Goal: Task Accomplishment & Management: Complete application form

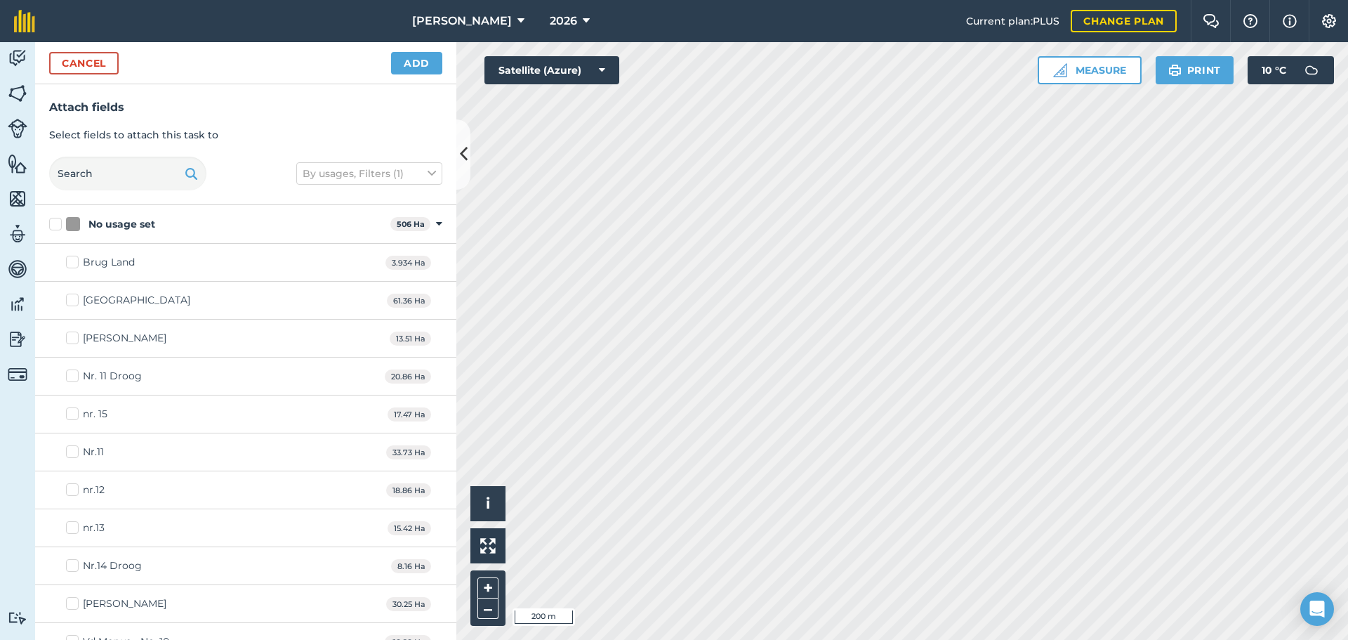
scroll to position [1615, 0]
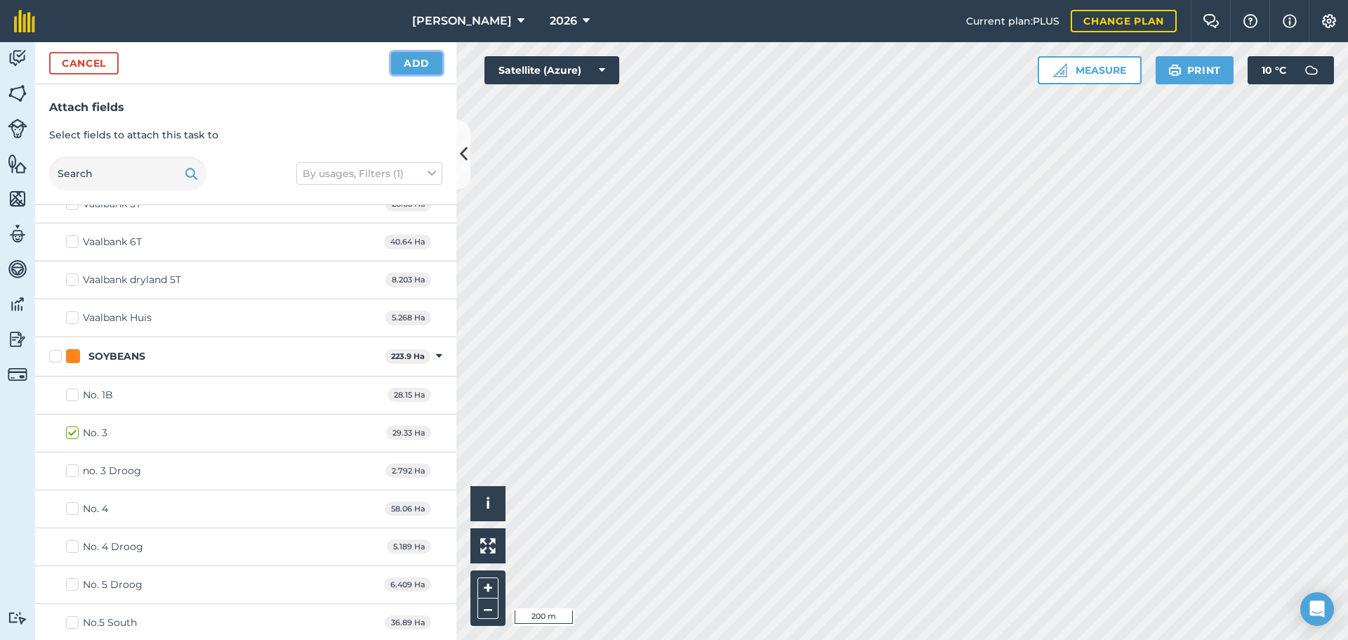
click at [405, 70] on button "Add" at bounding box center [416, 63] width 51 height 22
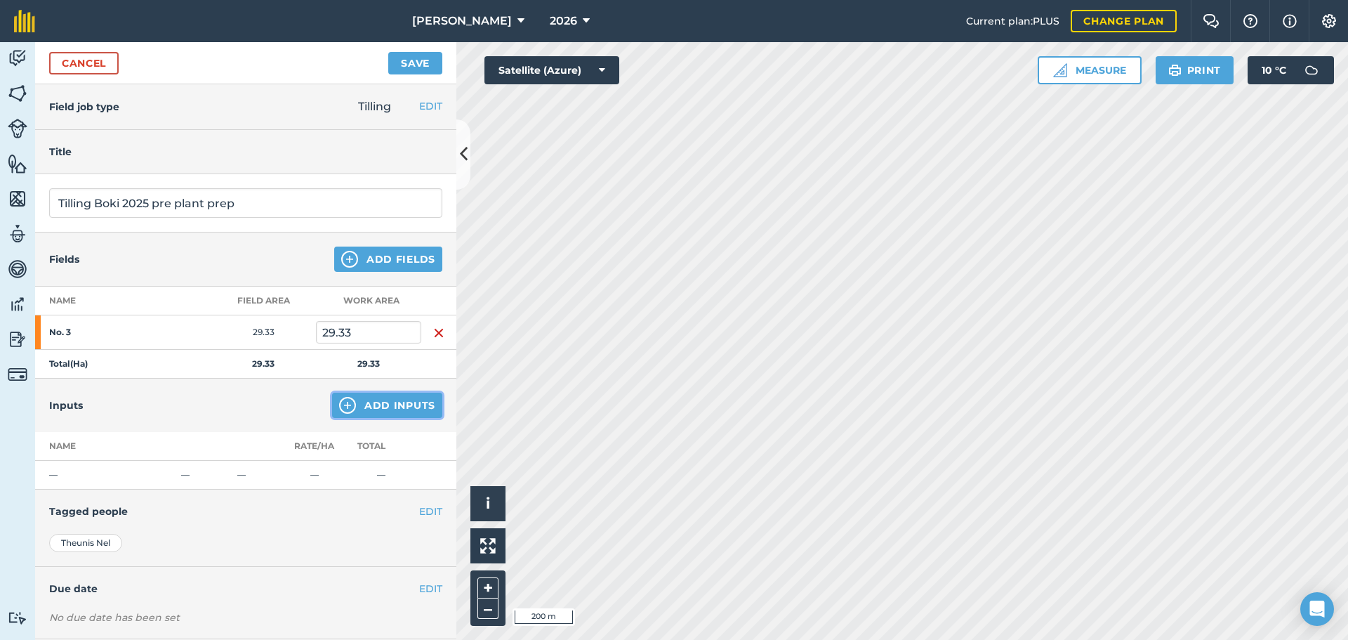
click at [379, 412] on button "Add Inputs" at bounding box center [387, 405] width 110 height 25
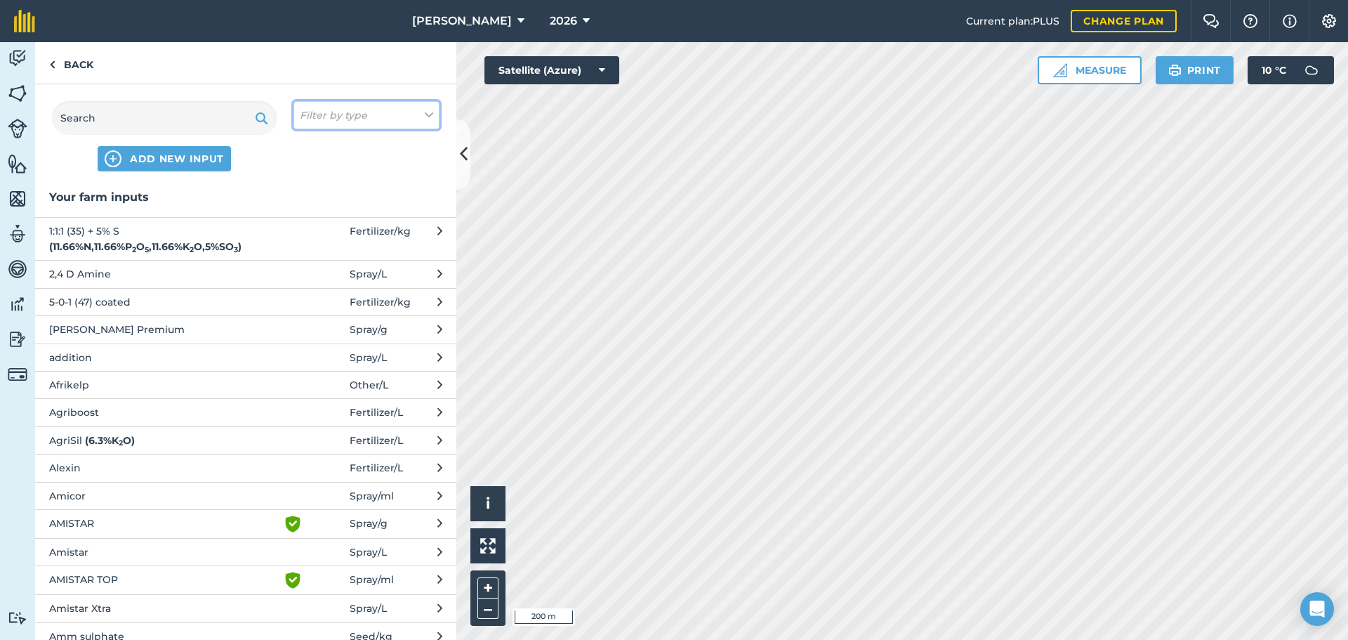
click at [351, 121] on em "Filter by type" at bounding box center [333, 114] width 67 height 15
click at [312, 222] on label "Fuel" at bounding box center [366, 223] width 133 height 15
click at [309, 222] on input "Fuel" at bounding box center [304, 220] width 9 height 9
checkbox input "true"
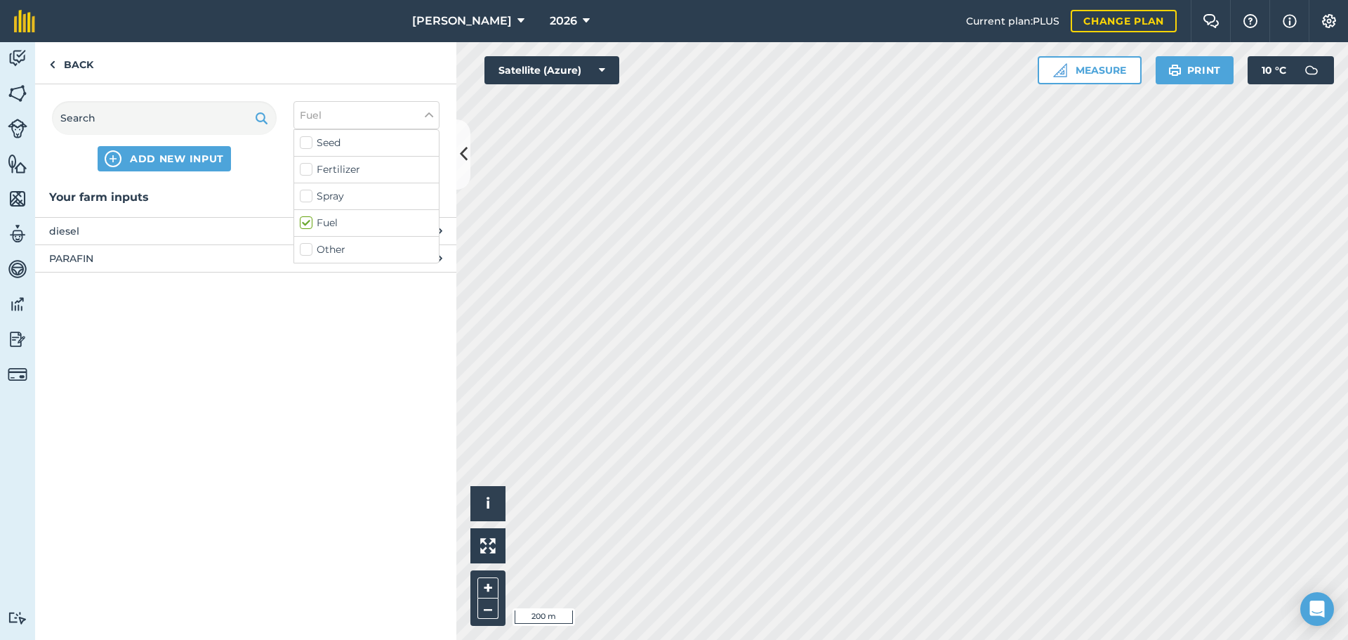
click at [124, 230] on span "diesel" at bounding box center [164, 230] width 230 height 15
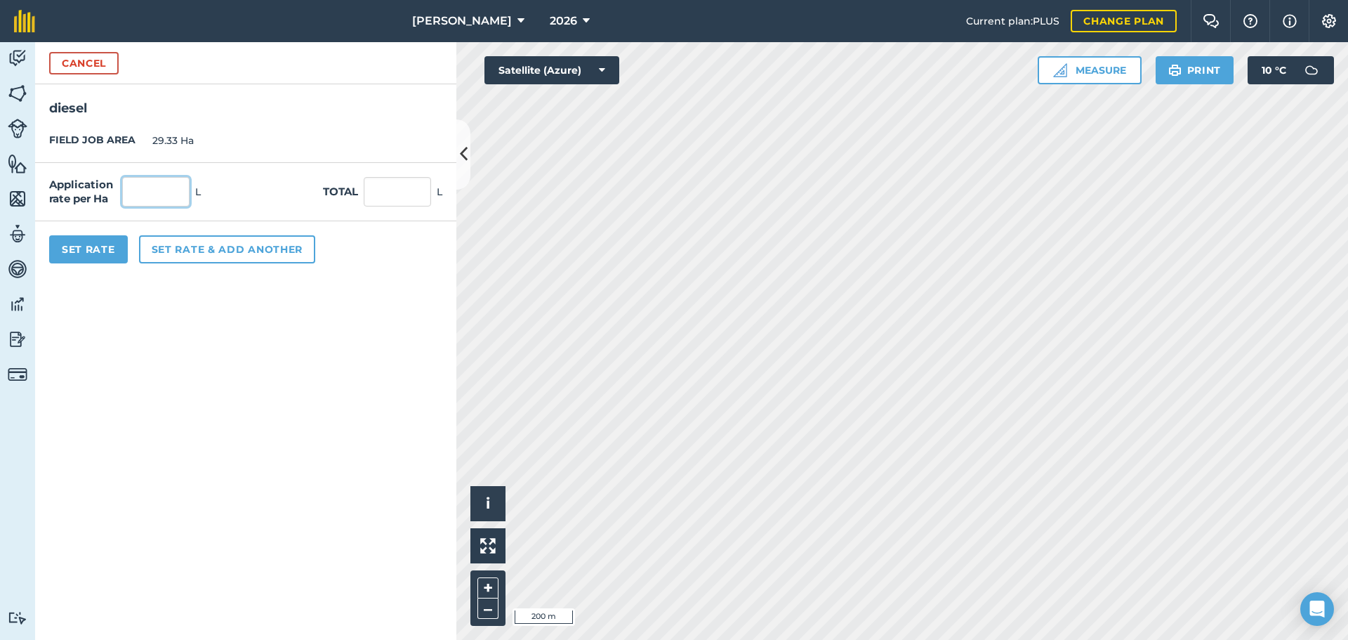
click at [165, 196] on input "text" at bounding box center [155, 191] width 67 height 29
type input "6.5"
type input "190.645"
click at [107, 256] on button "Set Rate" at bounding box center [88, 249] width 79 height 28
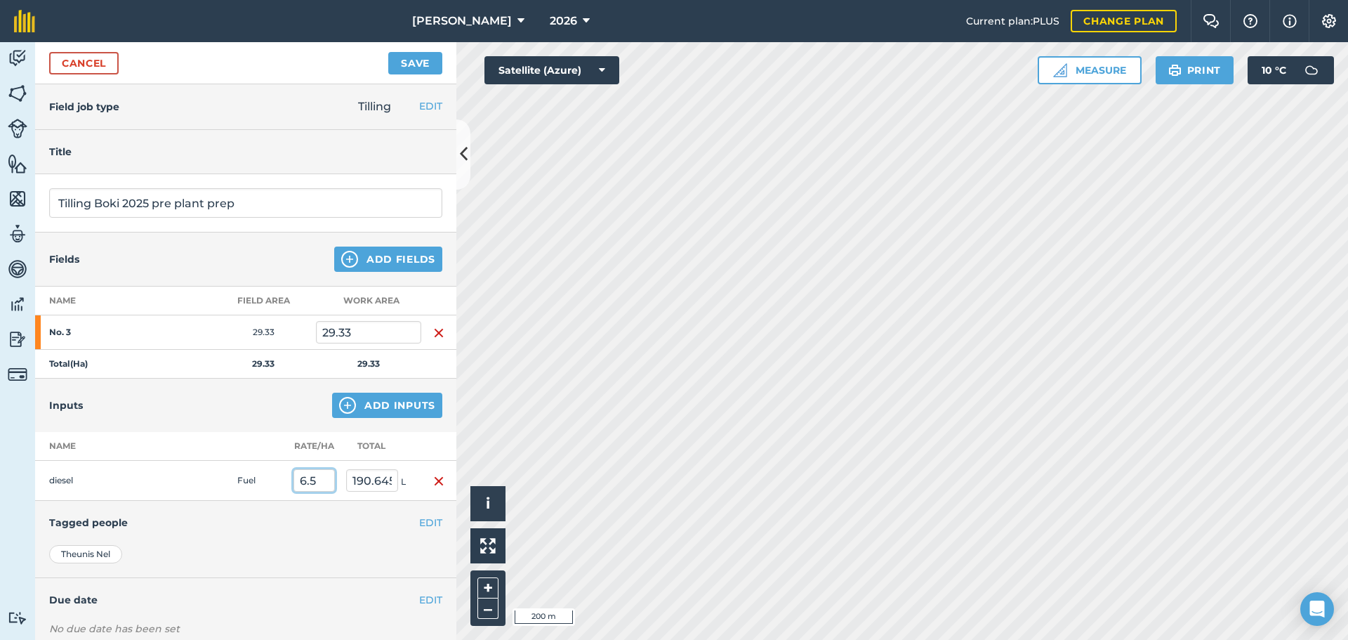
click at [319, 482] on input "6.5" at bounding box center [314, 480] width 41 height 22
type input "6.5"
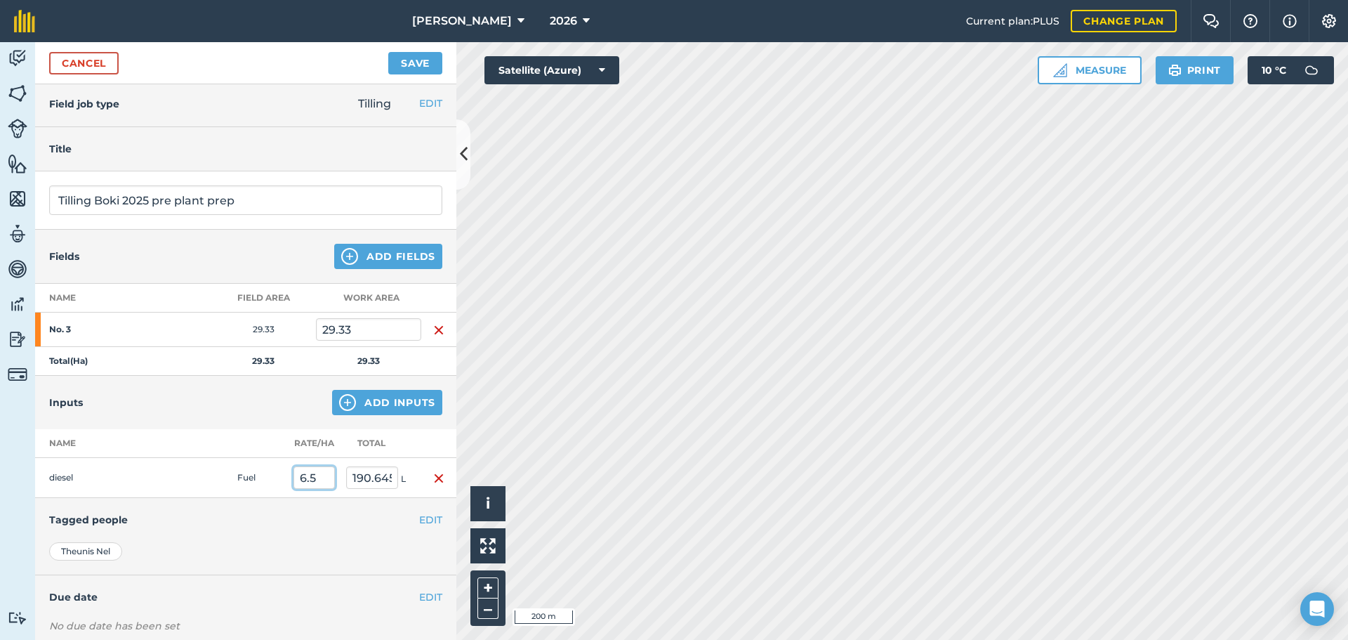
scroll to position [0, 0]
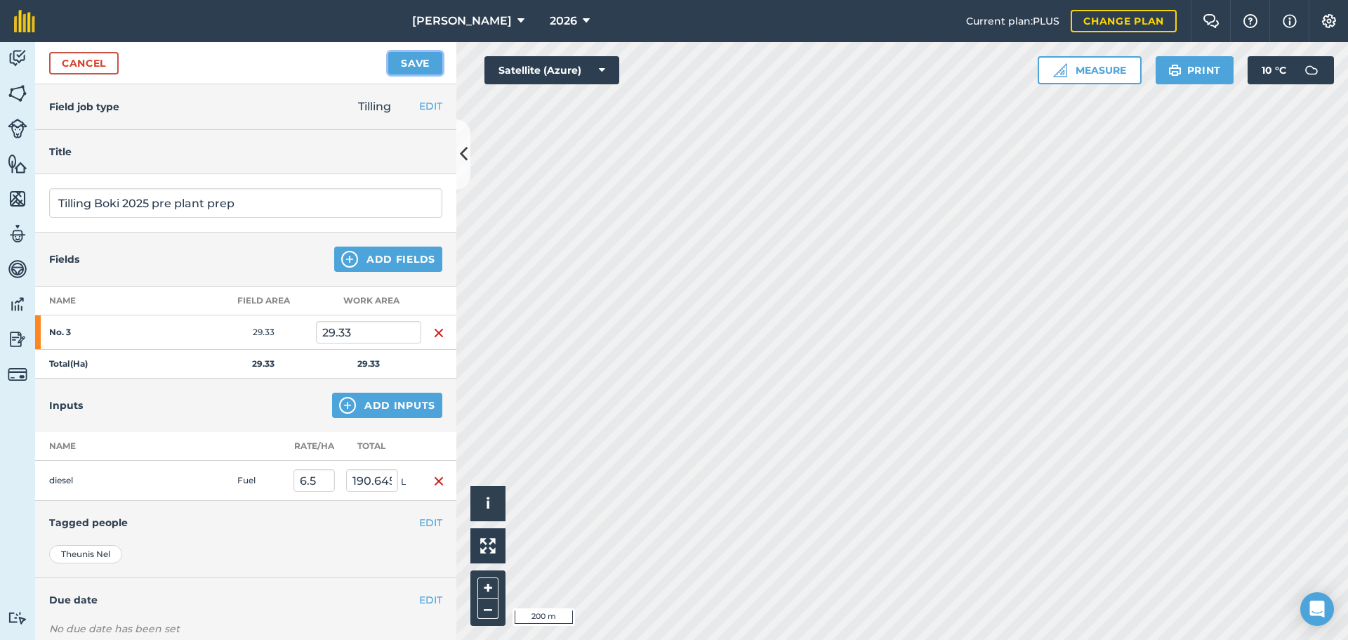
click at [407, 66] on button "Save" at bounding box center [415, 63] width 54 height 22
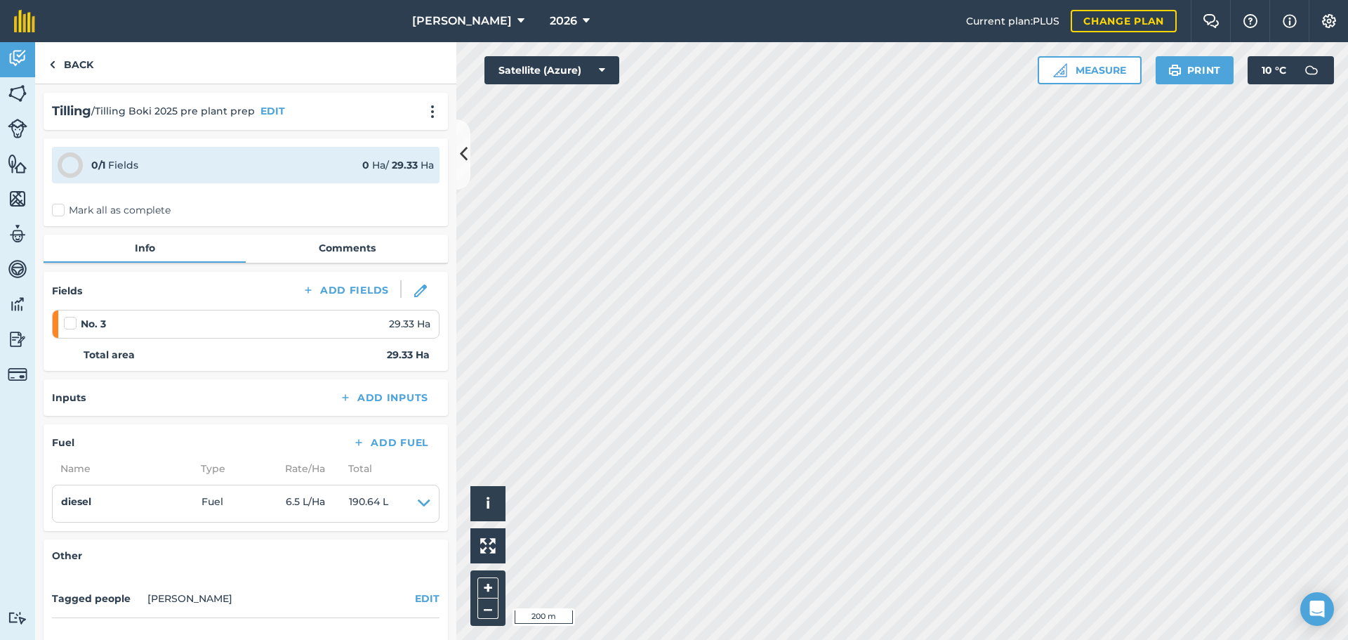
click at [58, 213] on label "Mark all as complete" at bounding box center [111, 210] width 119 height 15
click at [58, 212] on input "Mark all as complete" at bounding box center [56, 207] width 9 height 9
checkbox input "false"
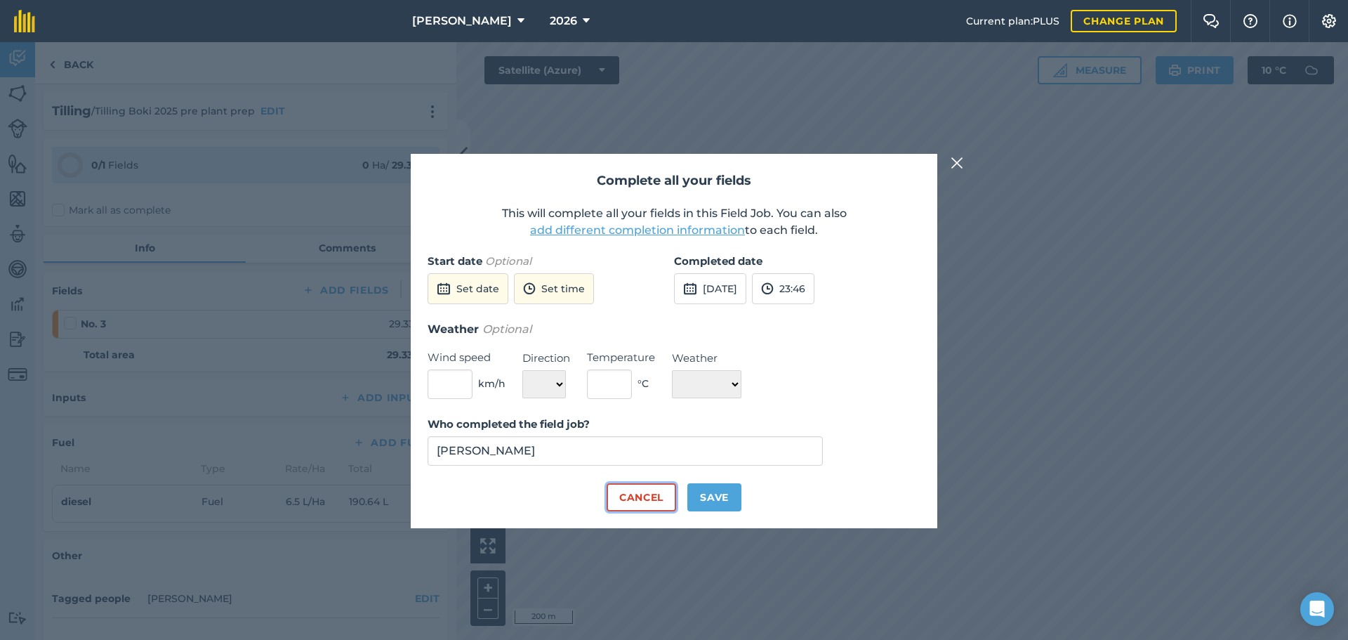
click at [664, 507] on button "Cancel" at bounding box center [642, 497] width 70 height 28
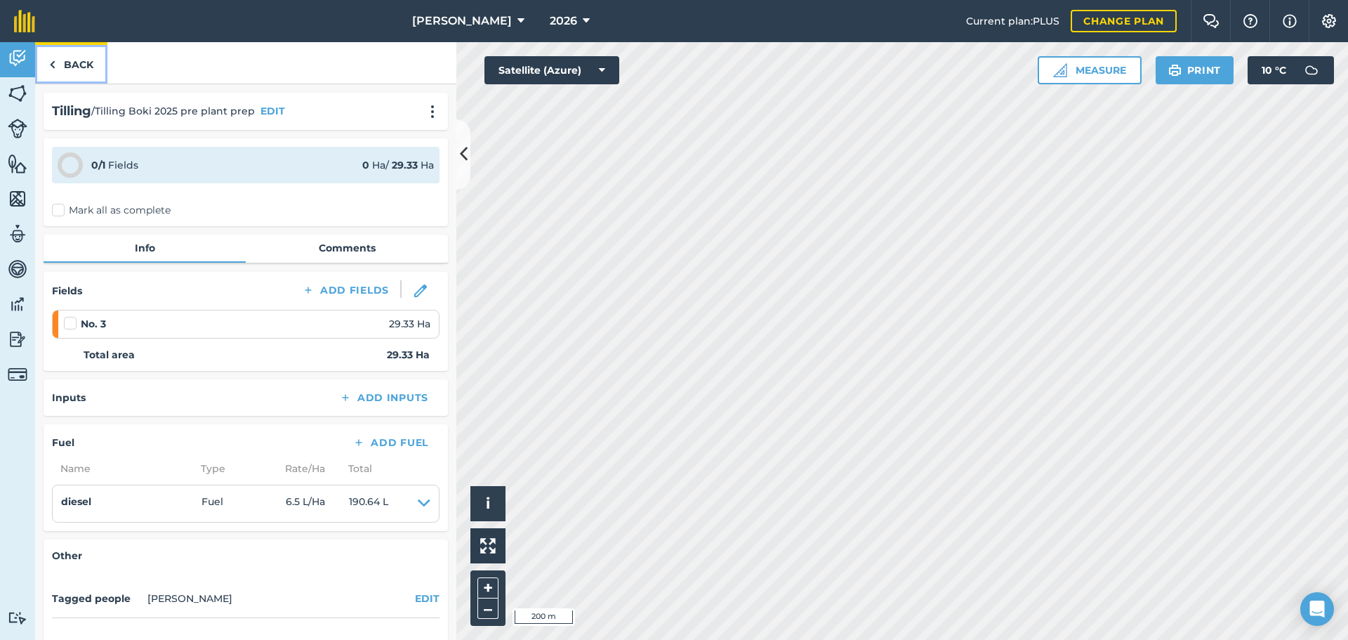
click at [70, 63] on link "Back" at bounding box center [71, 62] width 72 height 41
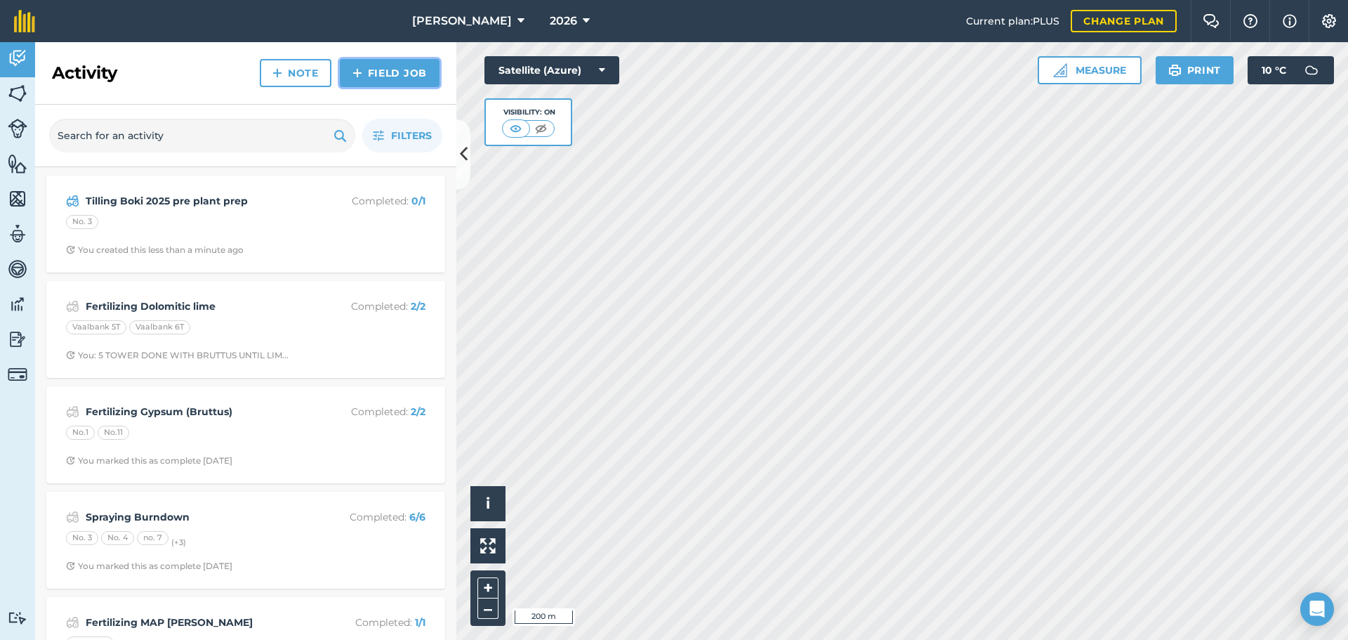
click at [400, 76] on link "Field Job" at bounding box center [390, 73] width 100 height 28
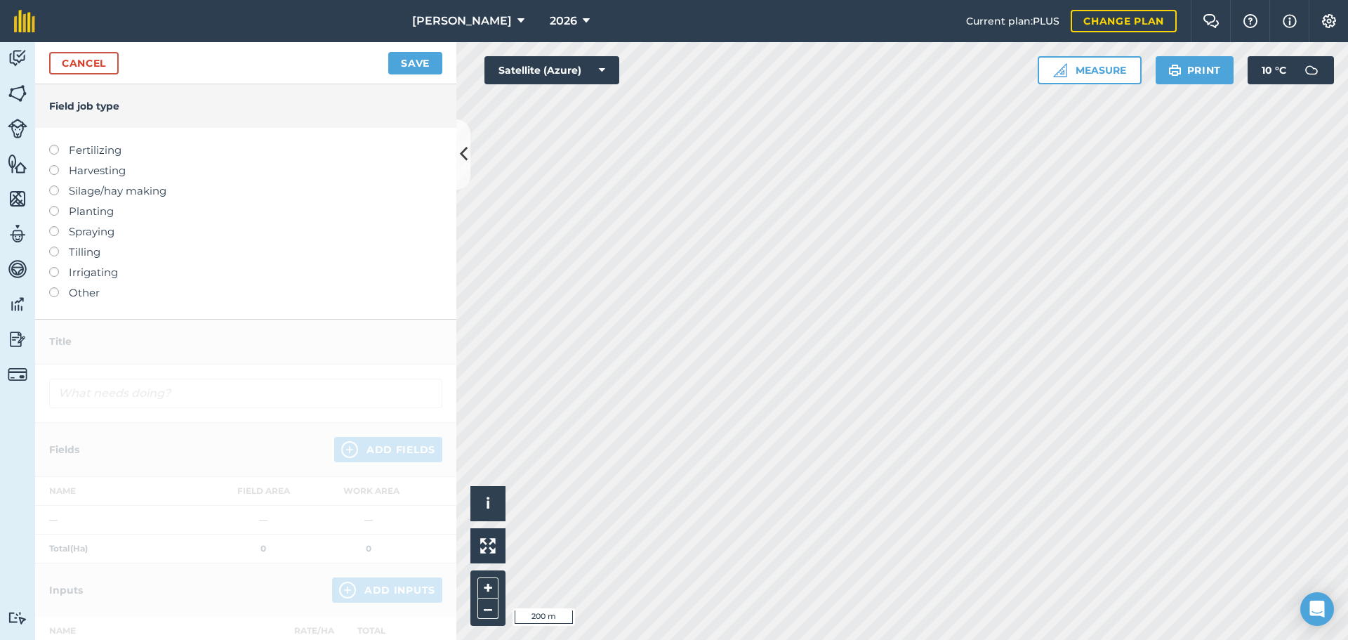
click at [71, 251] on label "Tilling" at bounding box center [245, 252] width 393 height 17
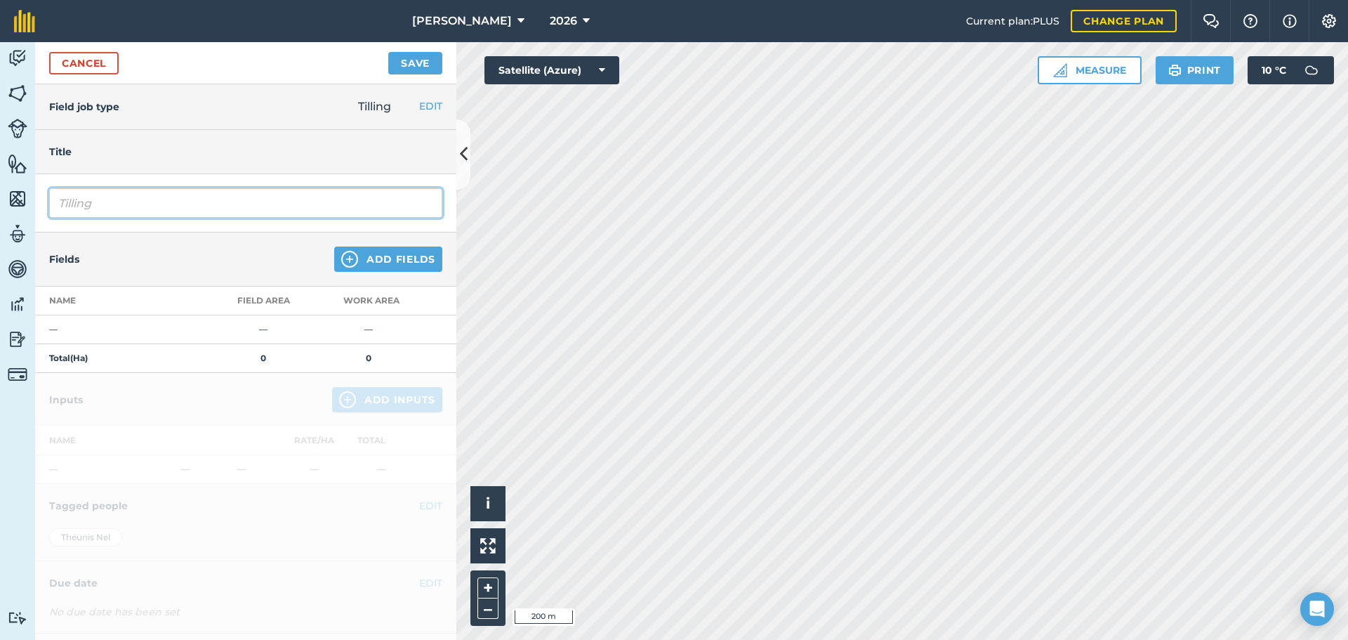
click at [137, 204] on input "Tilling" at bounding box center [245, 202] width 393 height 29
type input "Tilling Rip Carrotec"
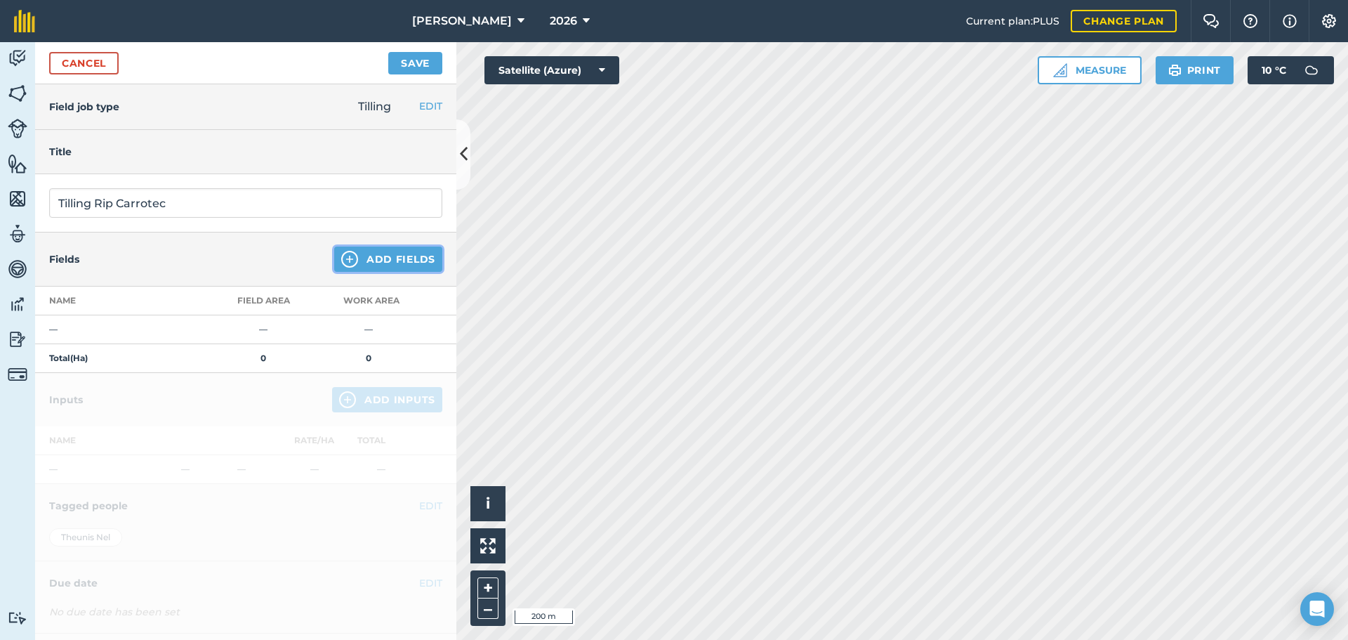
click at [372, 268] on button "Add Fields" at bounding box center [388, 259] width 108 height 25
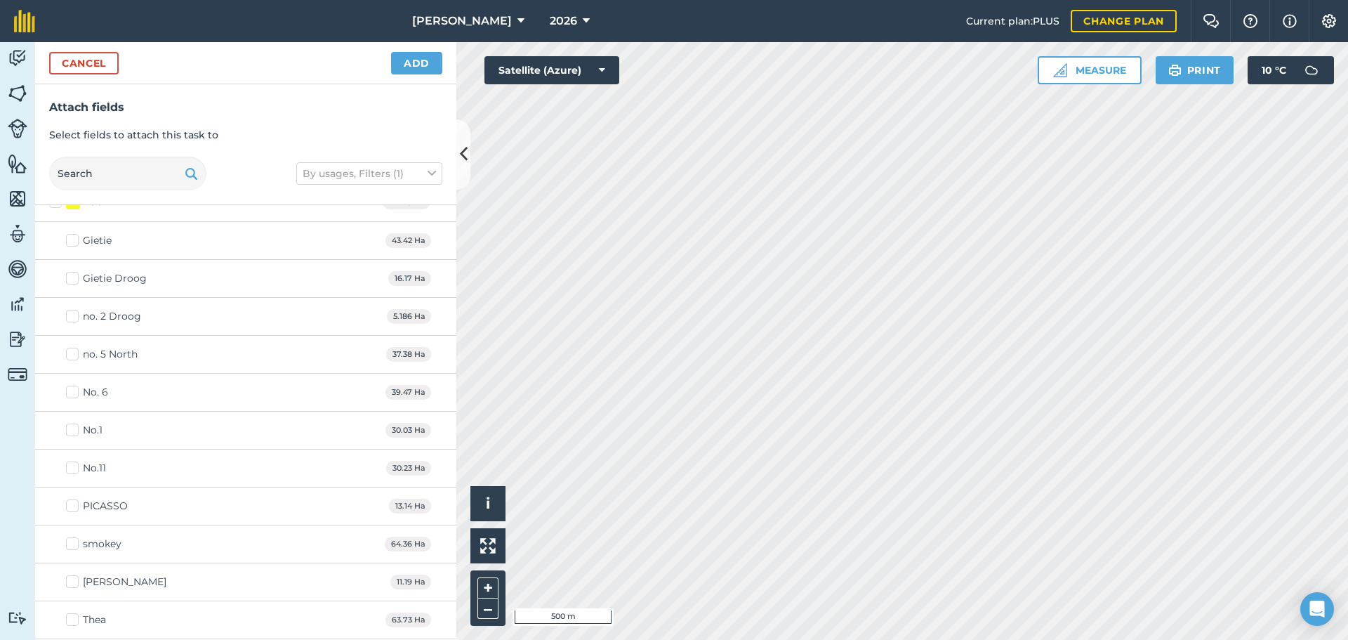
scroll to position [1053, 0]
click at [100, 577] on div "PICASSO" at bounding box center [105, 576] width 45 height 15
click at [75, 577] on input "PICASSO" at bounding box center [70, 573] width 9 height 9
checkbox input "true"
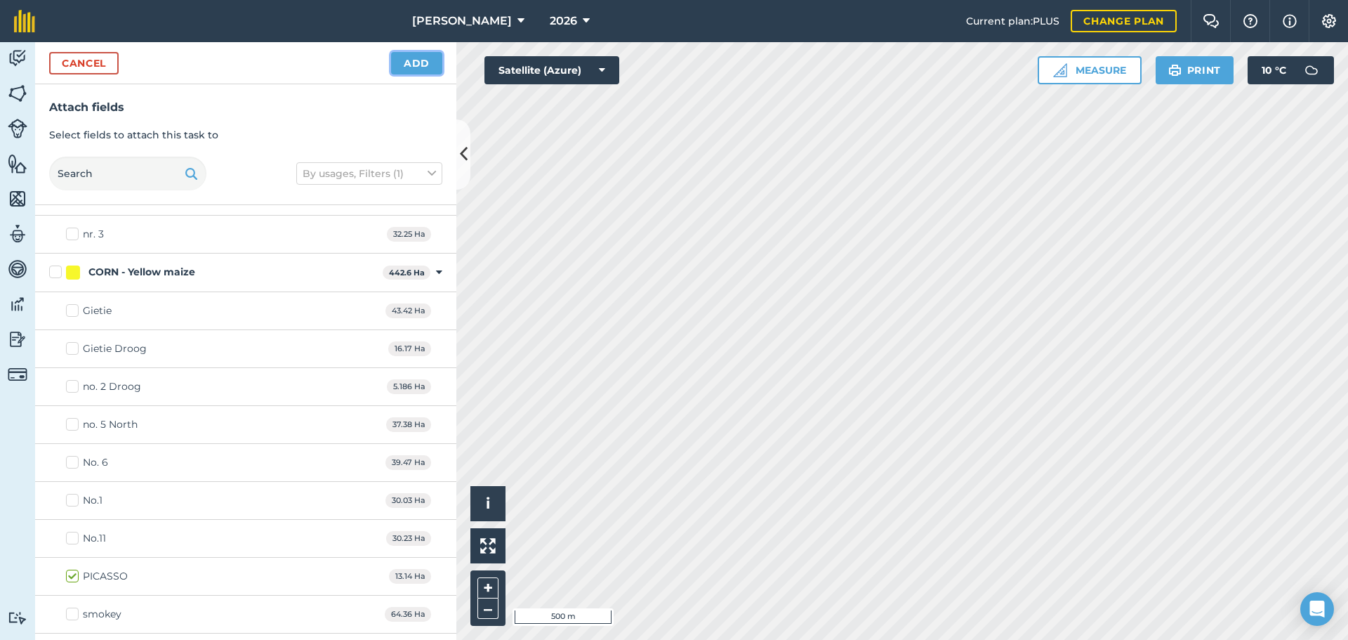
click at [429, 69] on button "Add" at bounding box center [416, 63] width 51 height 22
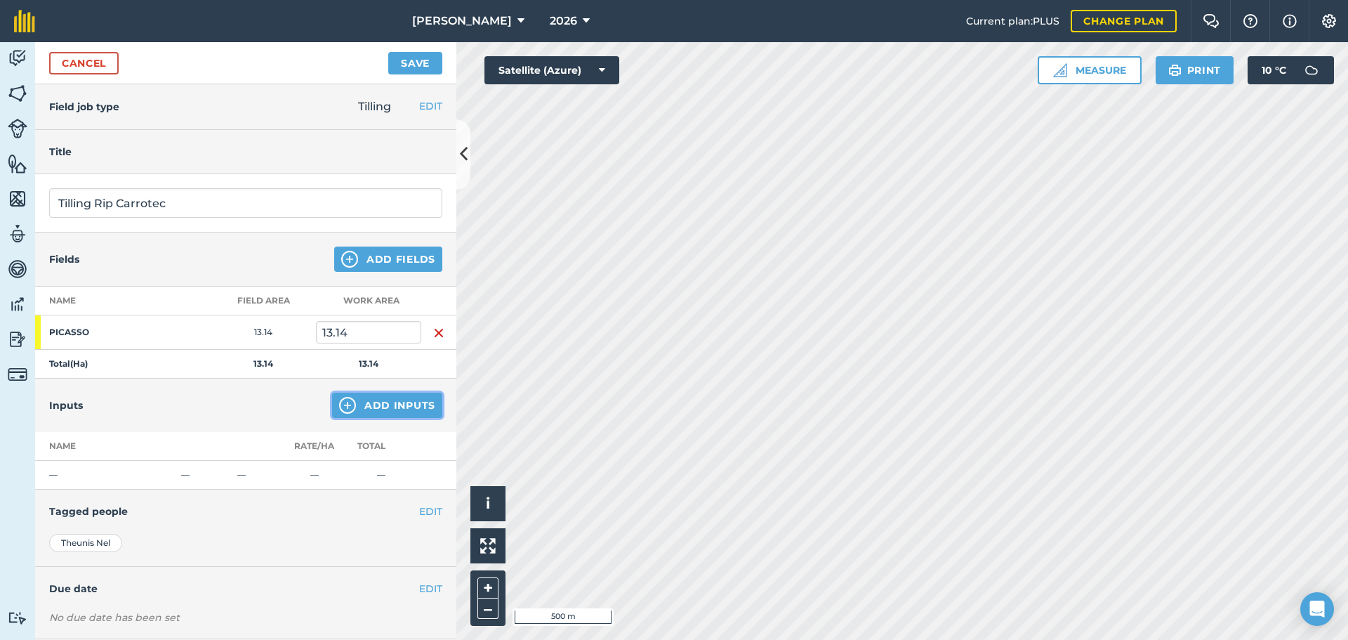
click at [384, 412] on button "Add Inputs" at bounding box center [387, 405] width 110 height 25
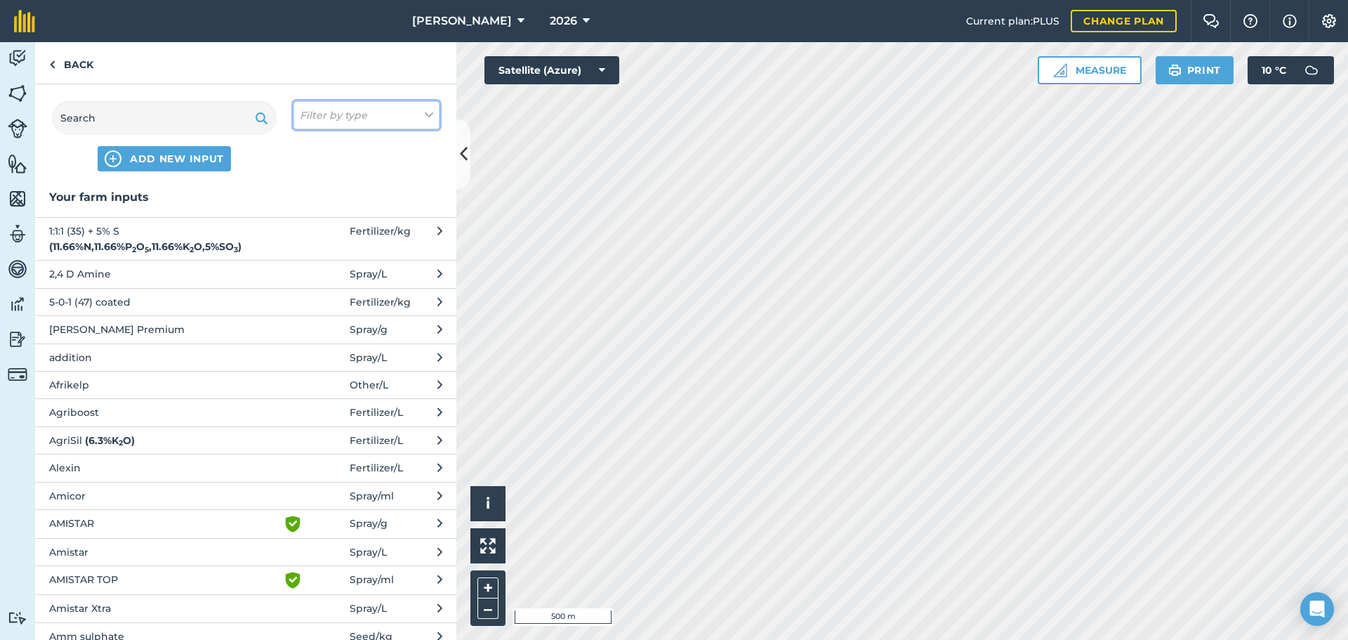
click at [412, 112] on button "Filter by type" at bounding box center [367, 115] width 146 height 28
click at [311, 223] on label "Fuel" at bounding box center [366, 223] width 133 height 15
click at [309, 223] on input "Fuel" at bounding box center [304, 220] width 9 height 9
checkbox input "true"
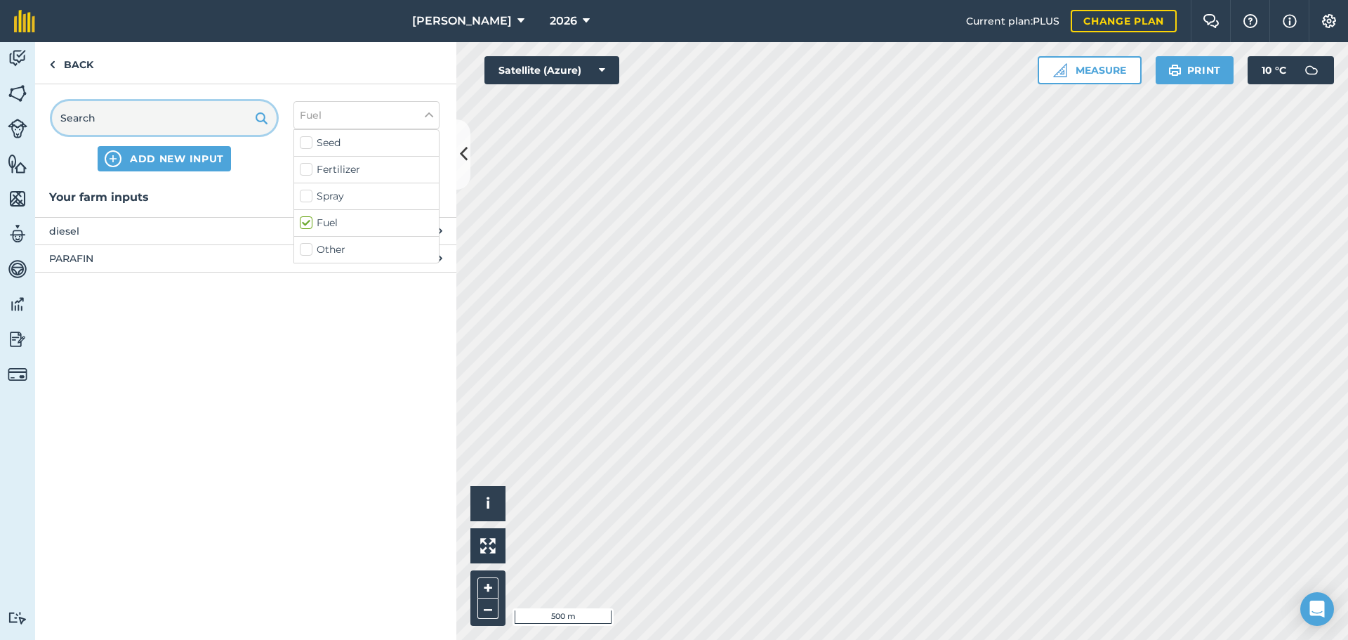
click at [191, 109] on input "text" at bounding box center [164, 118] width 225 height 34
click at [136, 236] on span "diesel" at bounding box center [164, 230] width 230 height 15
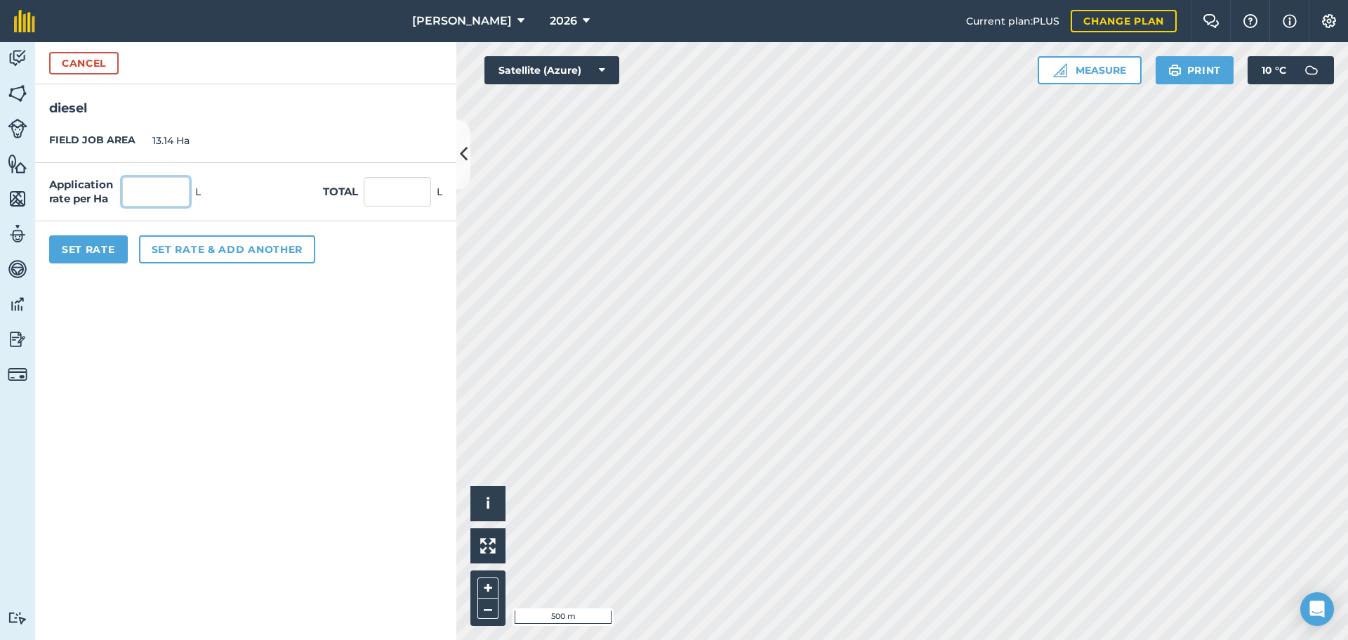
click at [147, 202] on input "text" at bounding box center [155, 191] width 67 height 29
type input "10"
type input "131.4"
click at [104, 256] on button "Set Rate" at bounding box center [88, 249] width 79 height 28
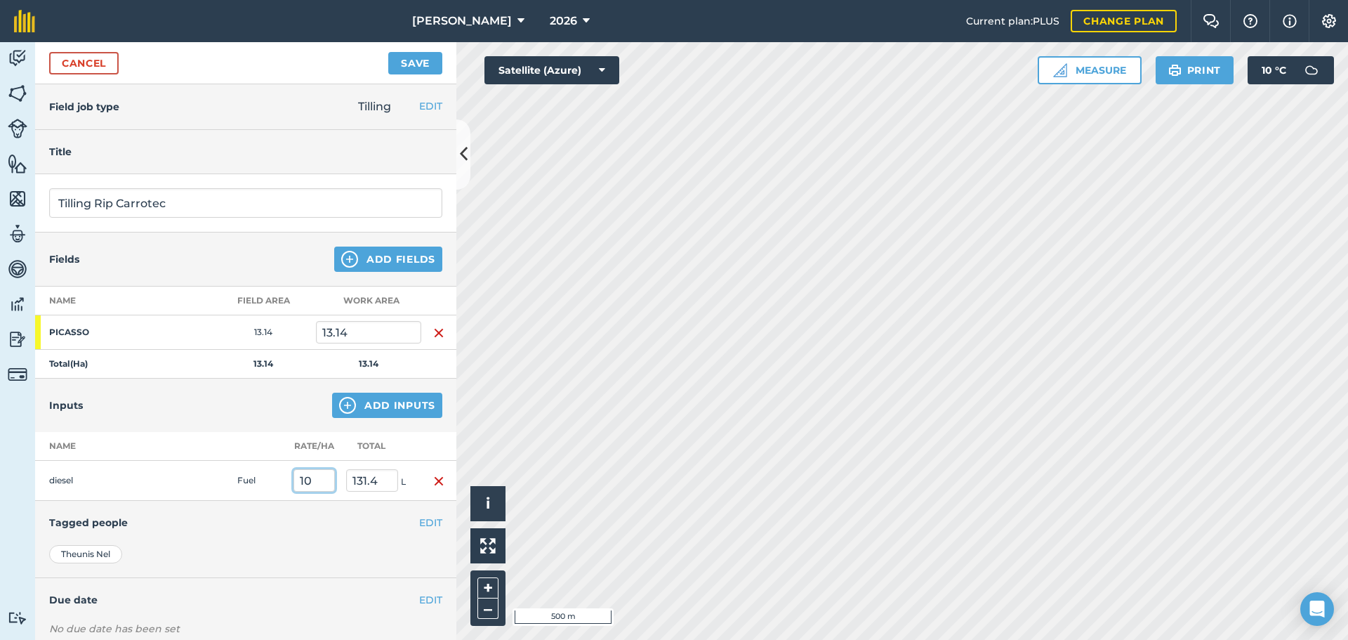
drag, startPoint x: 315, startPoint y: 480, endPoint x: 296, endPoint y: 482, distance: 19.1
click at [296, 482] on input "10" at bounding box center [314, 480] width 41 height 22
type input "12"
type input "157.68"
click at [311, 551] on div "[PERSON_NAME]" at bounding box center [245, 554] width 393 height 18
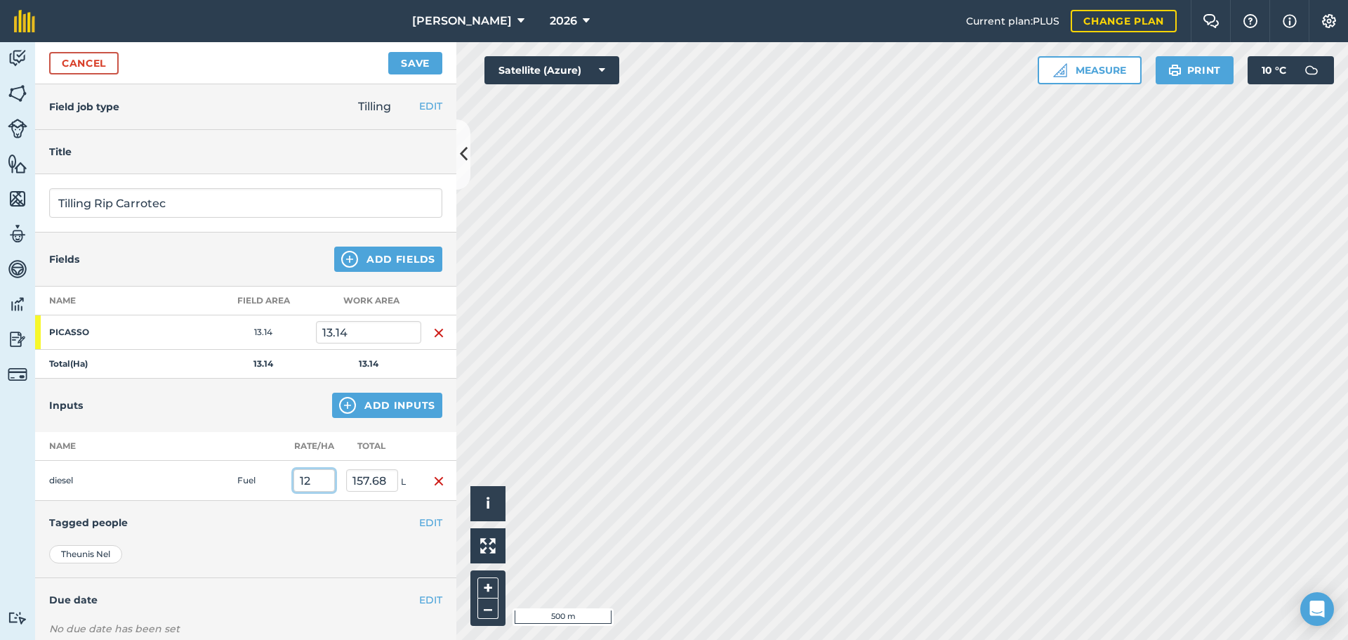
drag, startPoint x: 313, startPoint y: 482, endPoint x: 296, endPoint y: 484, distance: 17.0
click at [296, 484] on input "12" at bounding box center [314, 480] width 41 height 22
type input "13"
type input "170.82"
click at [286, 514] on div "EDIT Tagged people" at bounding box center [245, 523] width 421 height 44
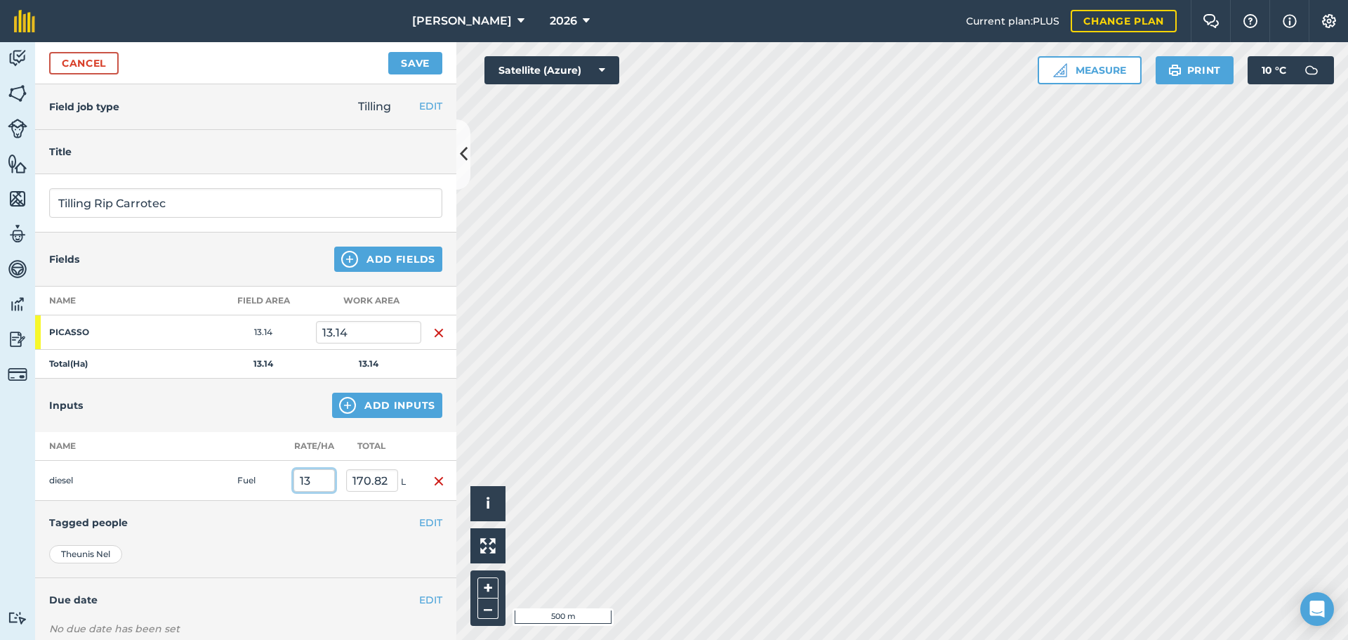
click at [310, 478] on input "13" at bounding box center [314, 480] width 41 height 22
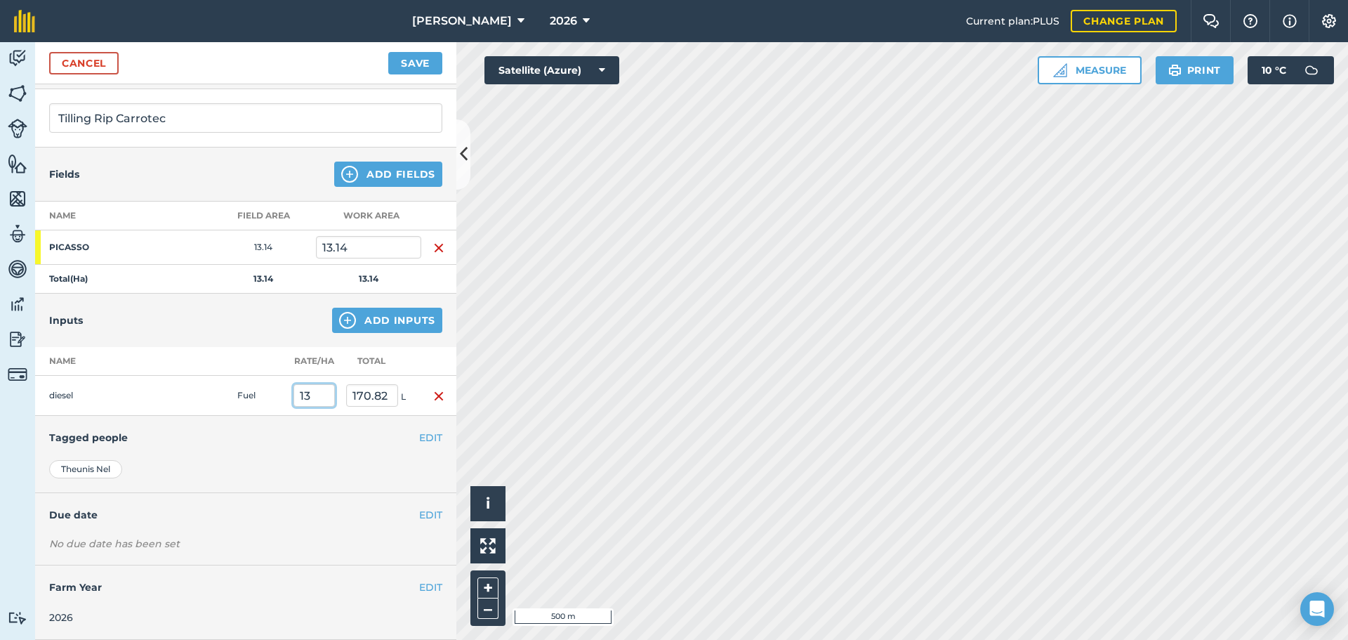
scroll to position [0, 0]
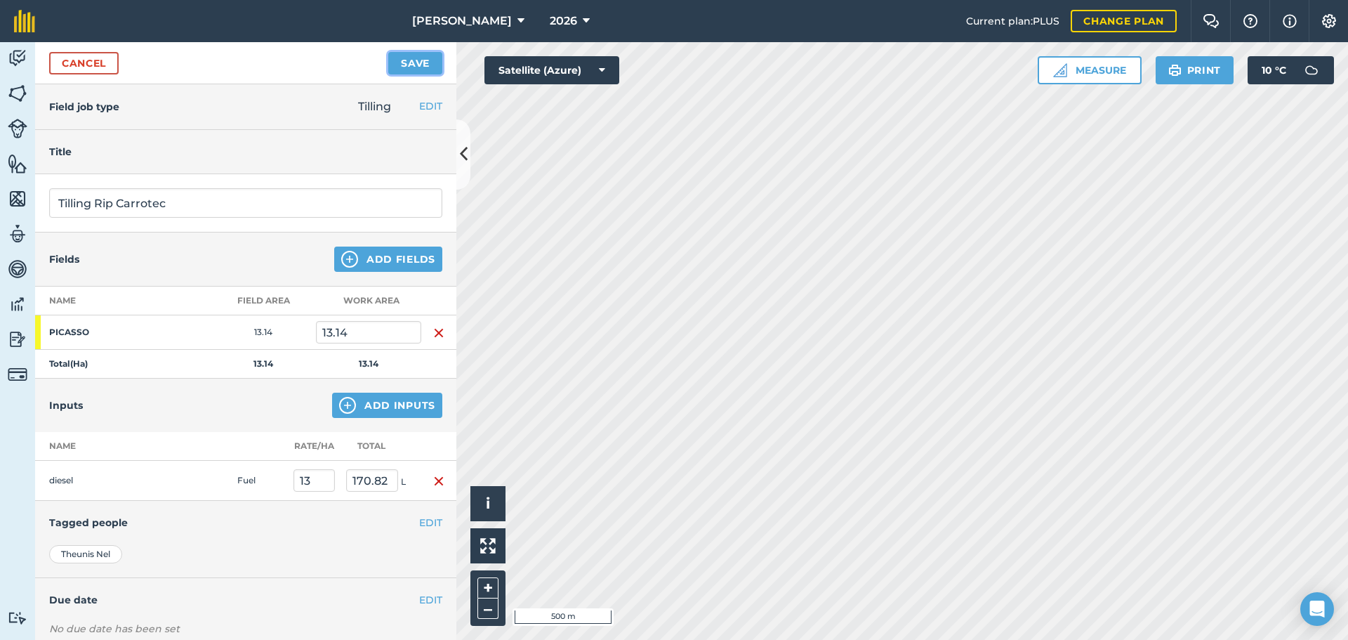
click at [409, 70] on button "Save" at bounding box center [415, 63] width 54 height 22
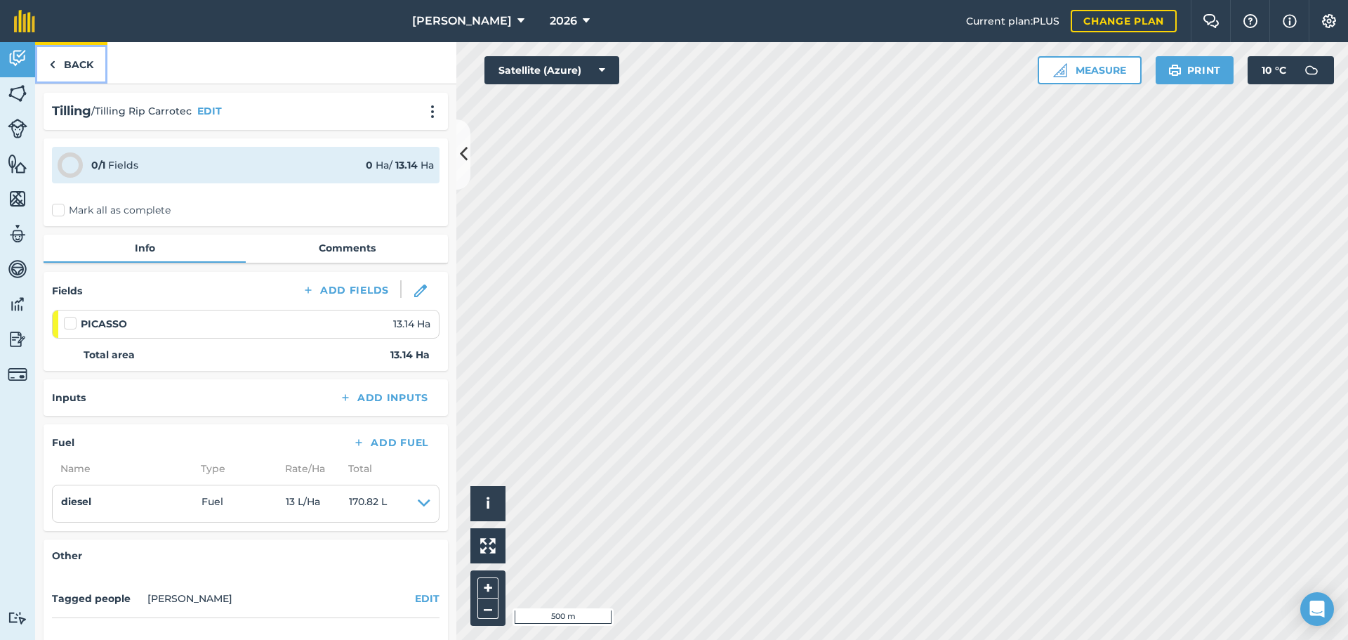
click at [68, 65] on link "Back" at bounding box center [71, 62] width 72 height 41
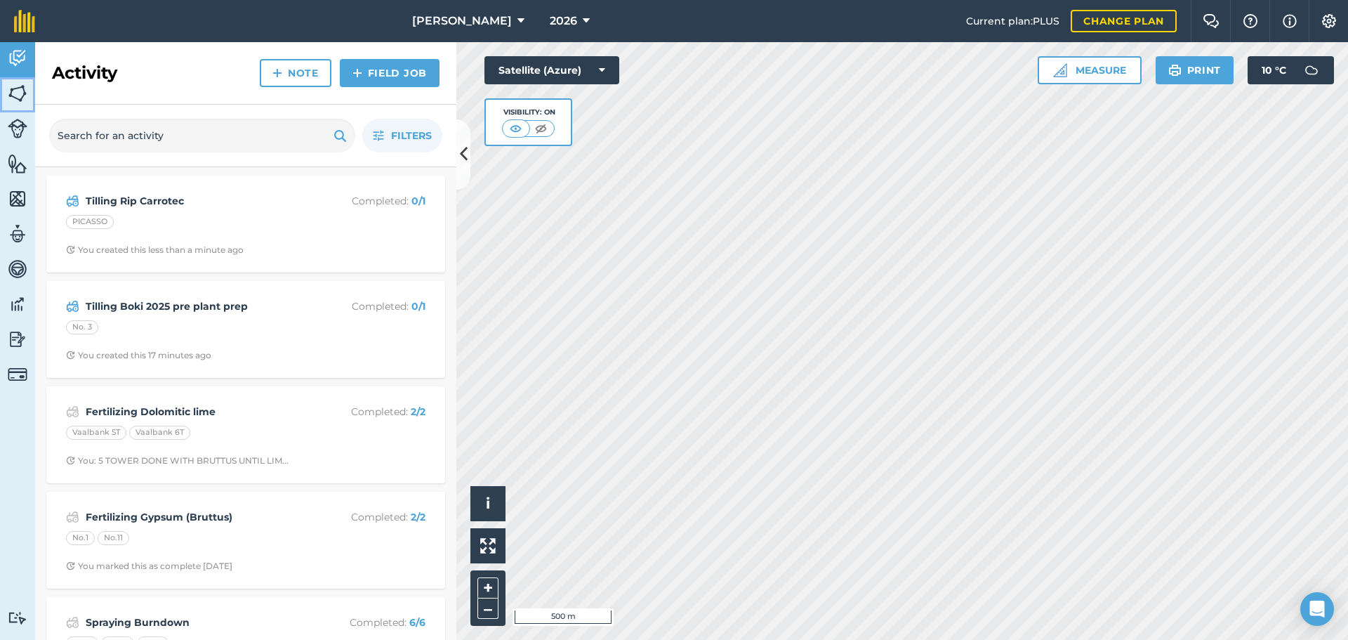
click at [22, 97] on img at bounding box center [18, 93] width 20 height 21
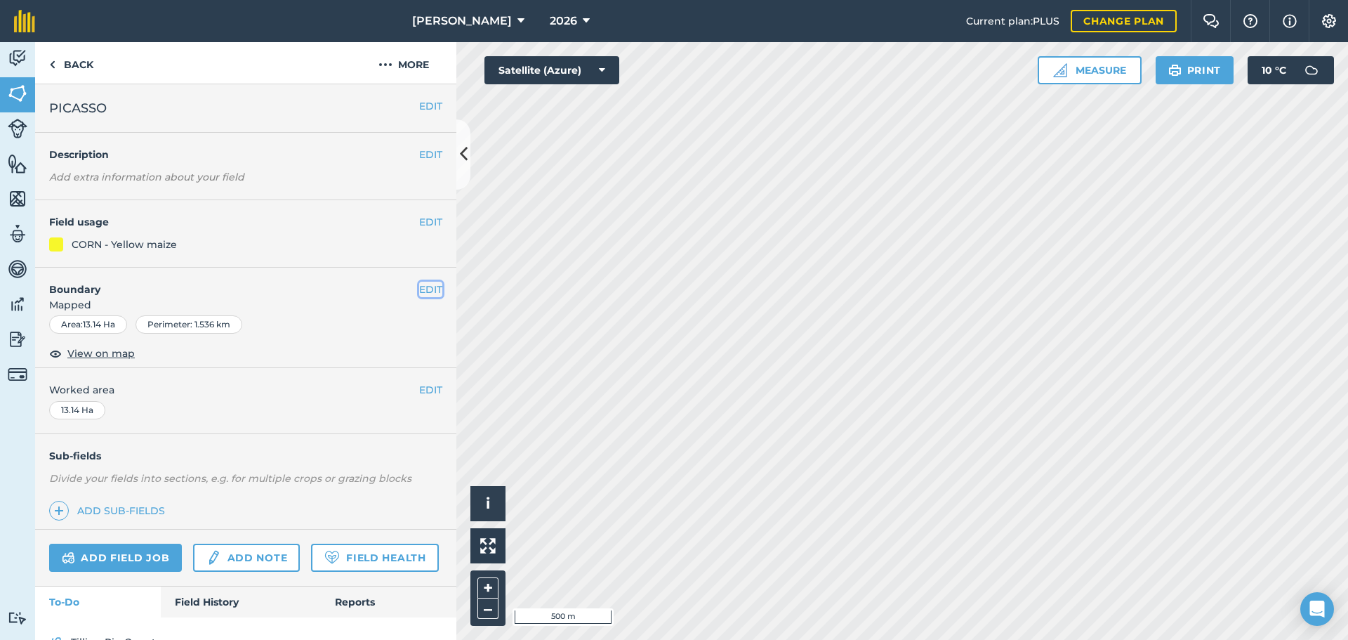
click at [423, 284] on button "EDIT" at bounding box center [430, 289] width 23 height 15
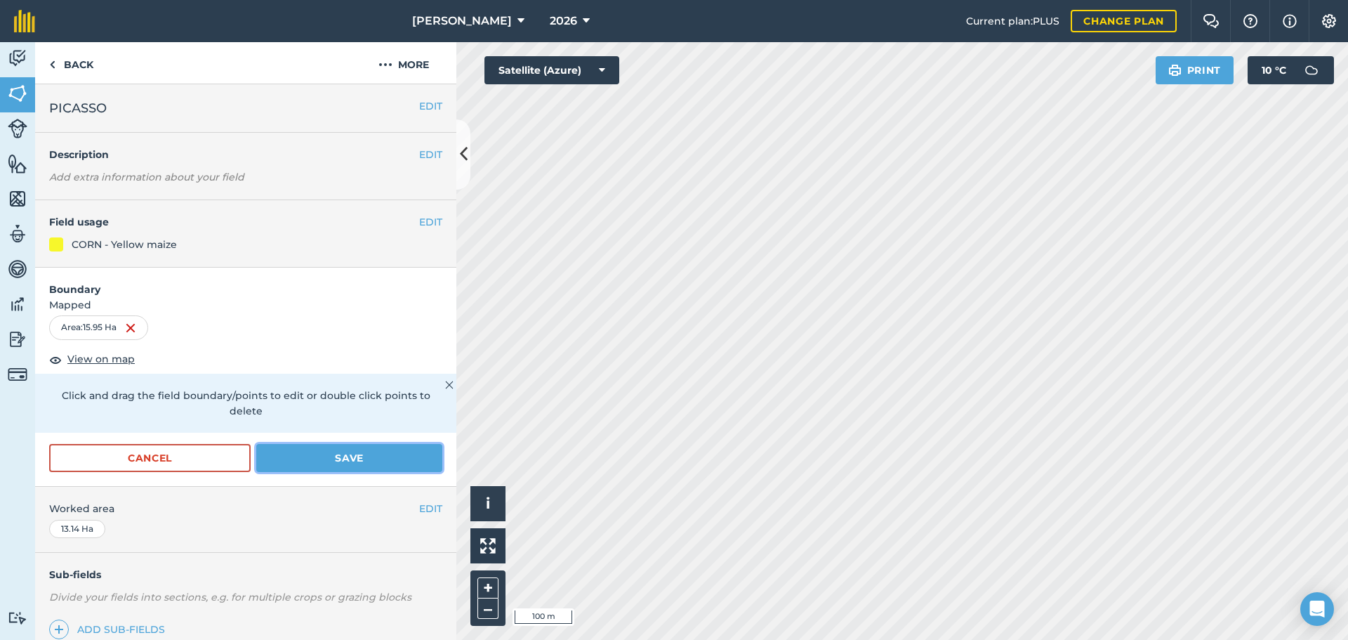
click at [368, 461] on button "Save" at bounding box center [349, 458] width 186 height 28
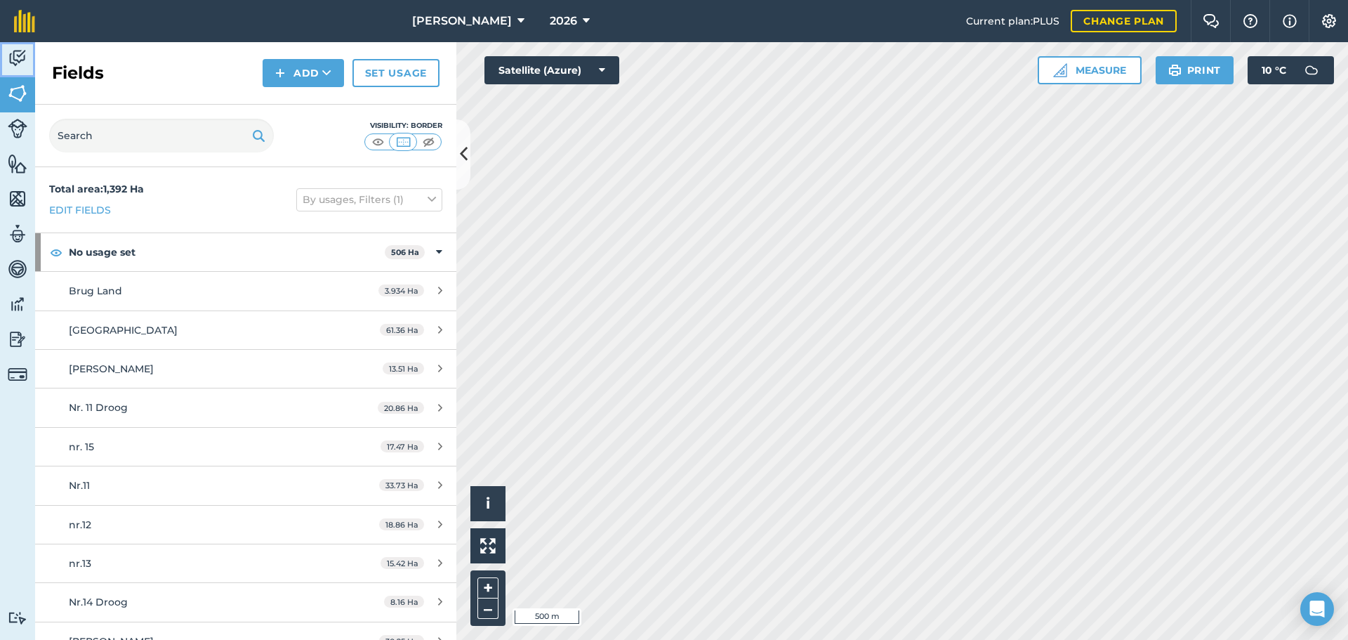
click at [12, 58] on img at bounding box center [18, 58] width 20 height 21
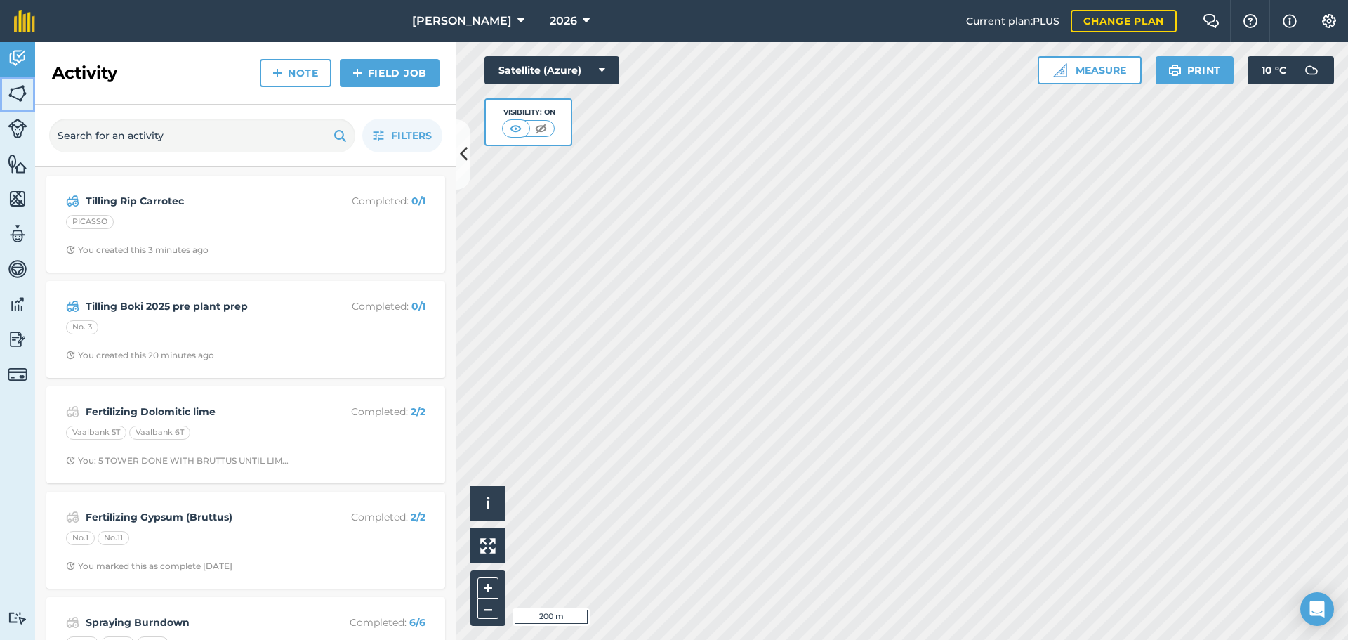
click at [16, 92] on img at bounding box center [18, 93] width 20 height 21
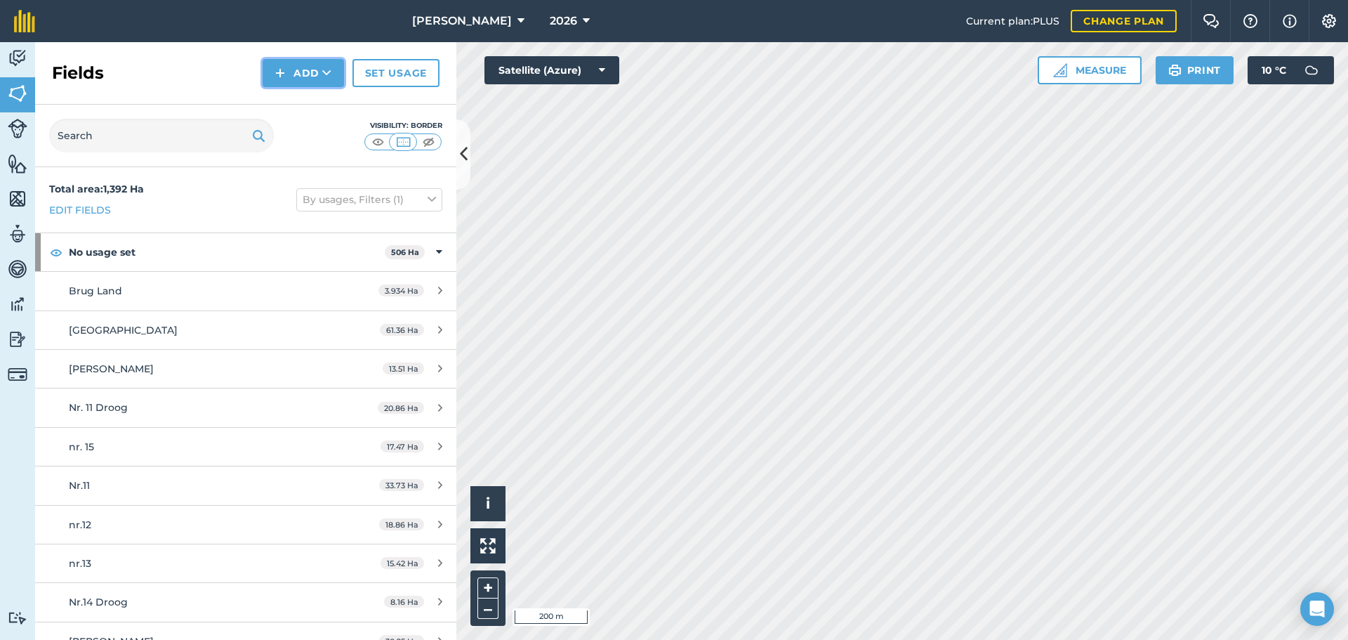
click at [309, 72] on button "Add" at bounding box center [303, 73] width 81 height 28
click at [307, 106] on link "Draw" at bounding box center [303, 104] width 77 height 31
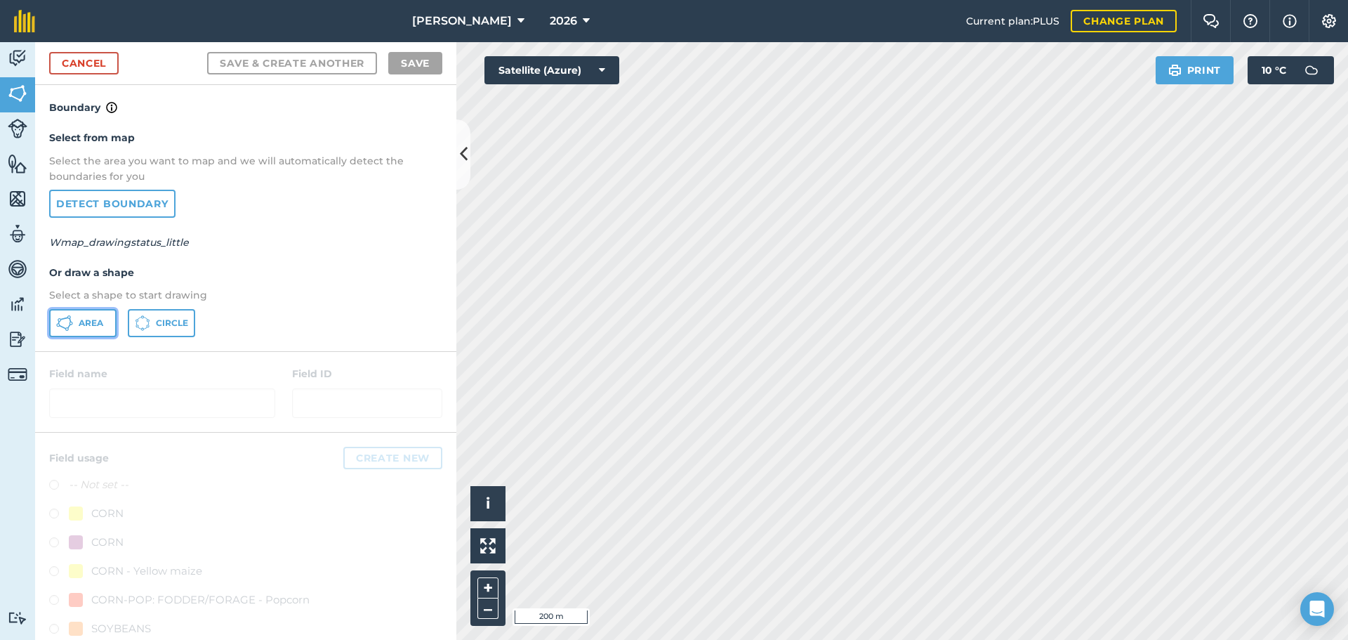
click at [98, 321] on span "Area" at bounding box center [91, 322] width 25 height 11
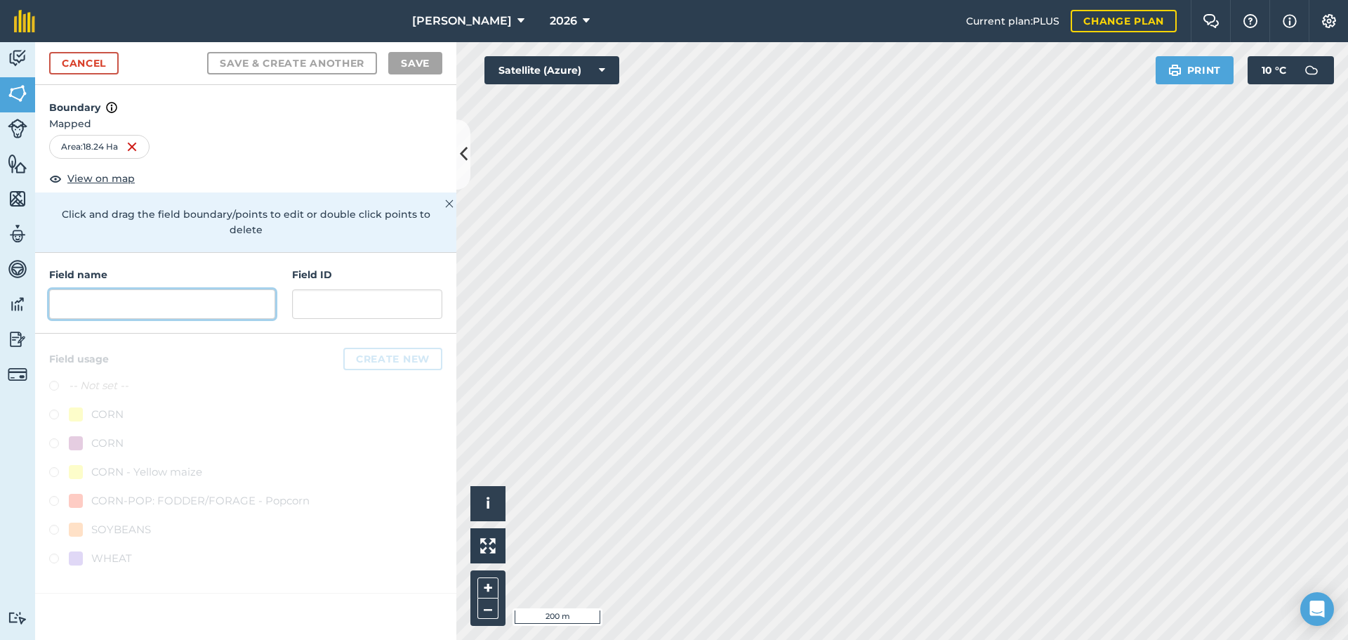
click at [154, 289] on input "text" at bounding box center [162, 303] width 226 height 29
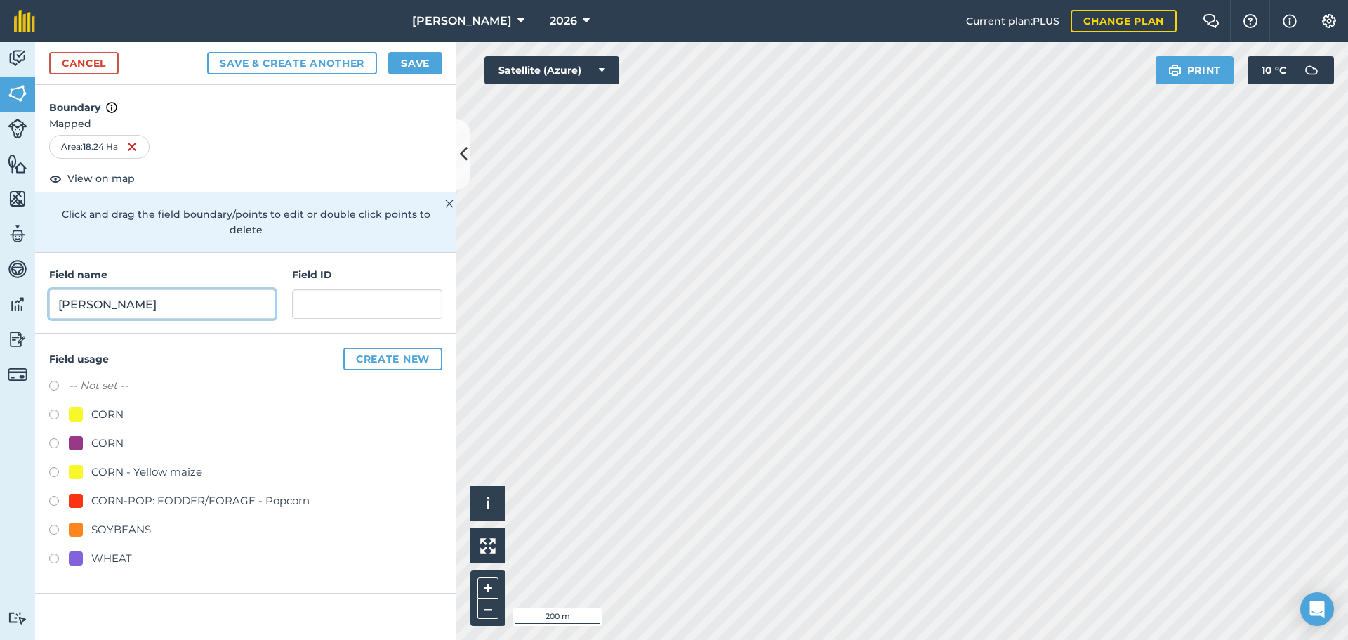
type input "[PERSON_NAME]"
click at [58, 525] on label at bounding box center [59, 532] width 20 height 14
radio input "true"
click at [405, 63] on button "Save" at bounding box center [415, 63] width 54 height 22
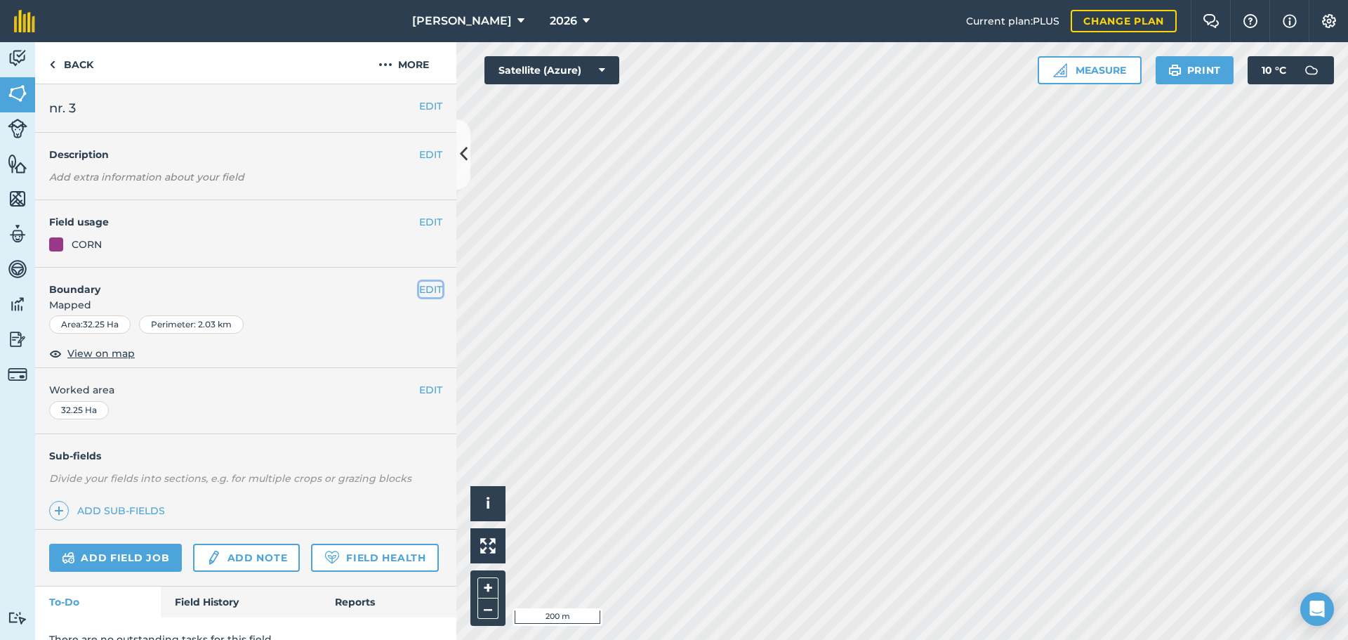
click at [419, 291] on button "EDIT" at bounding box center [430, 289] width 23 height 15
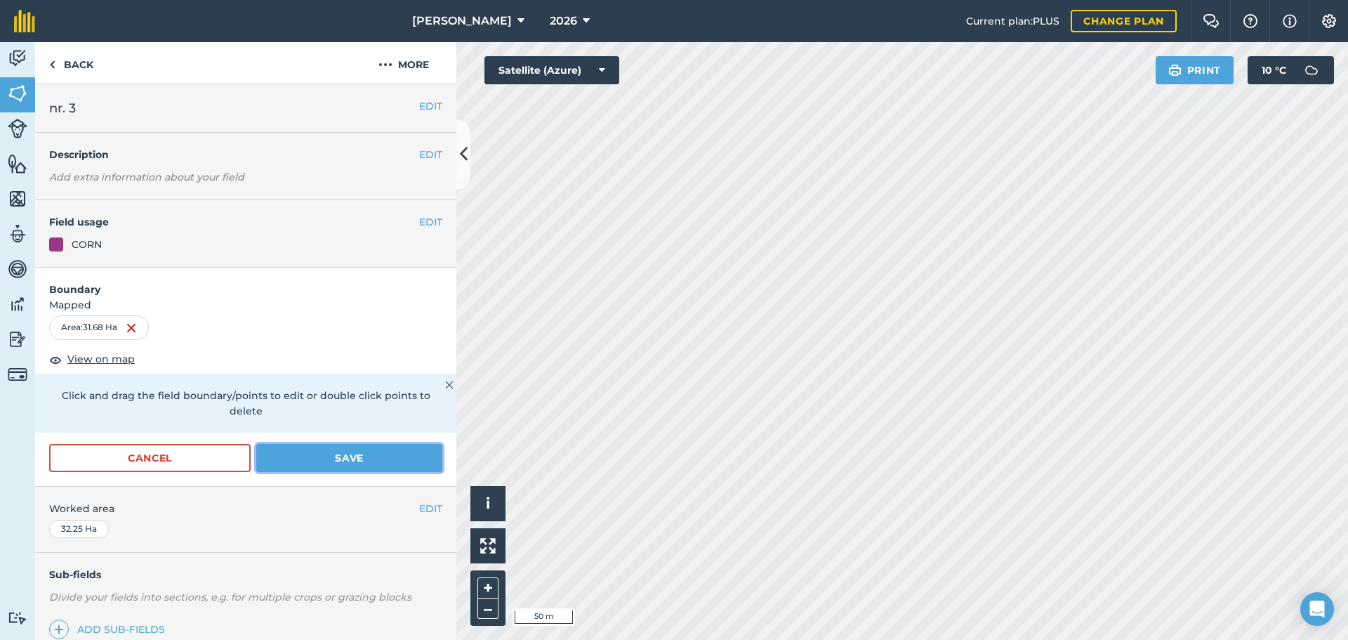
click at [314, 464] on button "Save" at bounding box center [349, 458] width 186 height 28
